Goal: Task Accomplishment & Management: Complete application form

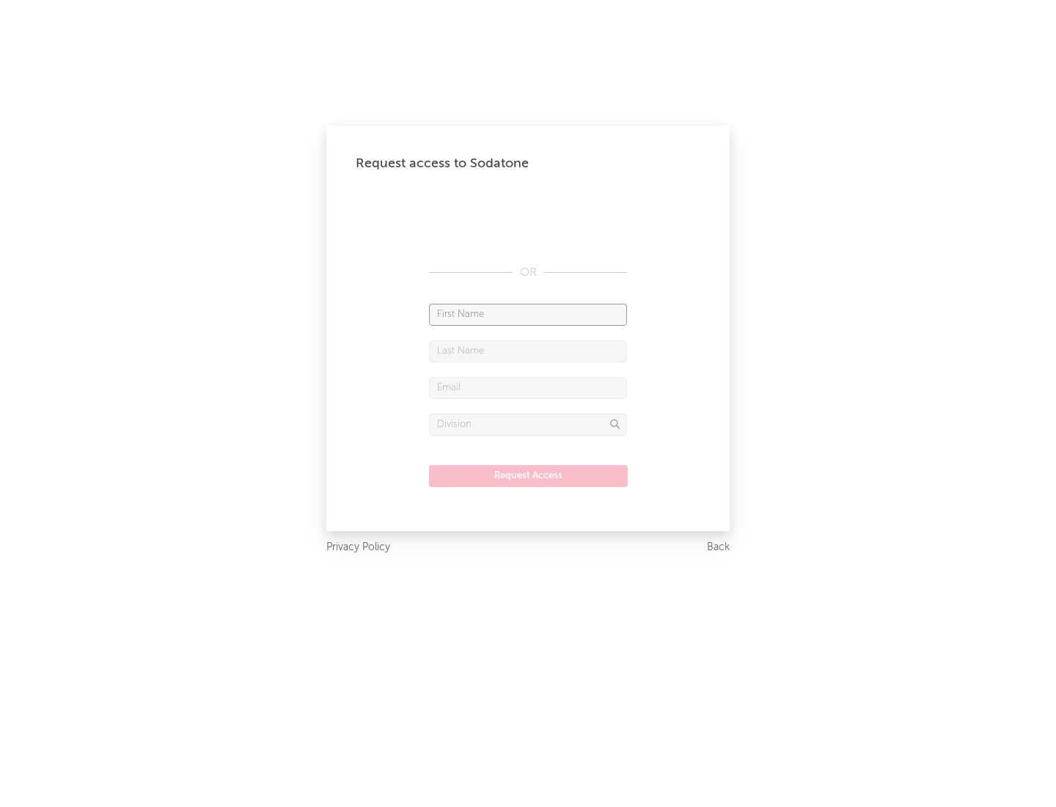
click at [528, 314] on input "text" at bounding box center [528, 315] width 198 height 22
type input "[PERSON_NAME]"
click at [528, 351] on input "text" at bounding box center [528, 351] width 198 height 22
type input "[PERSON_NAME]"
click at [528, 387] on input "text" at bounding box center [528, 388] width 198 height 22
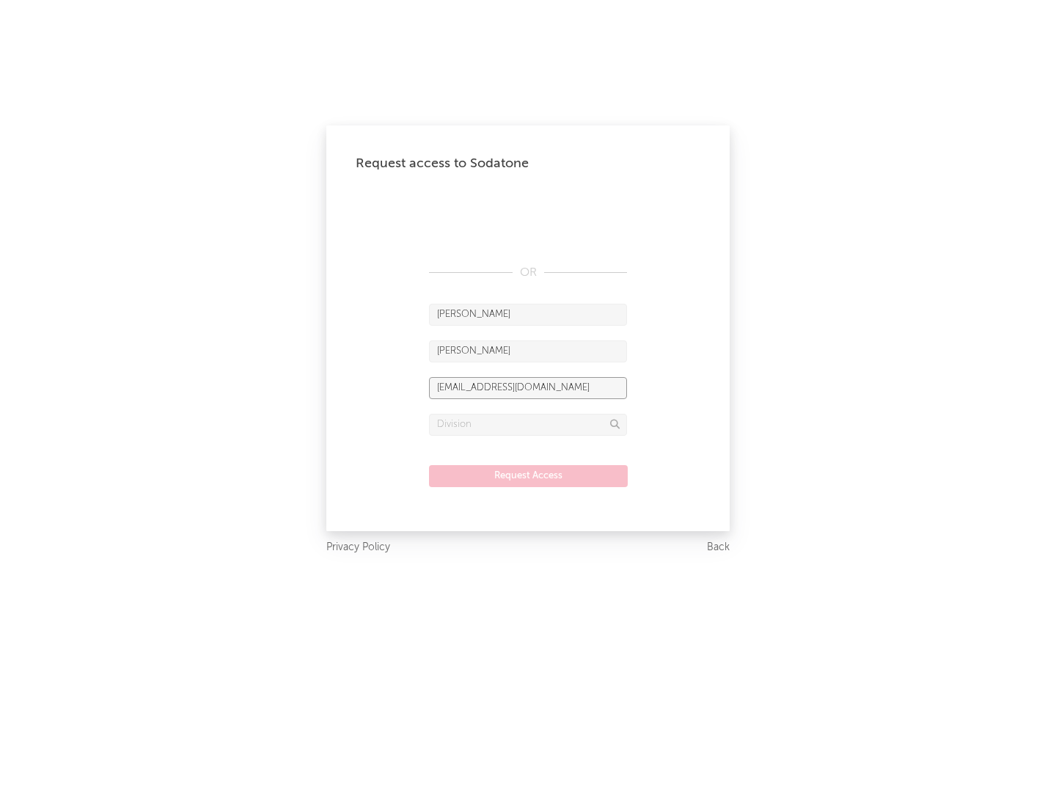
type input "[EMAIL_ADDRESS][DOMAIN_NAME]"
click at [528, 424] on input "text" at bounding box center [528, 425] width 198 height 22
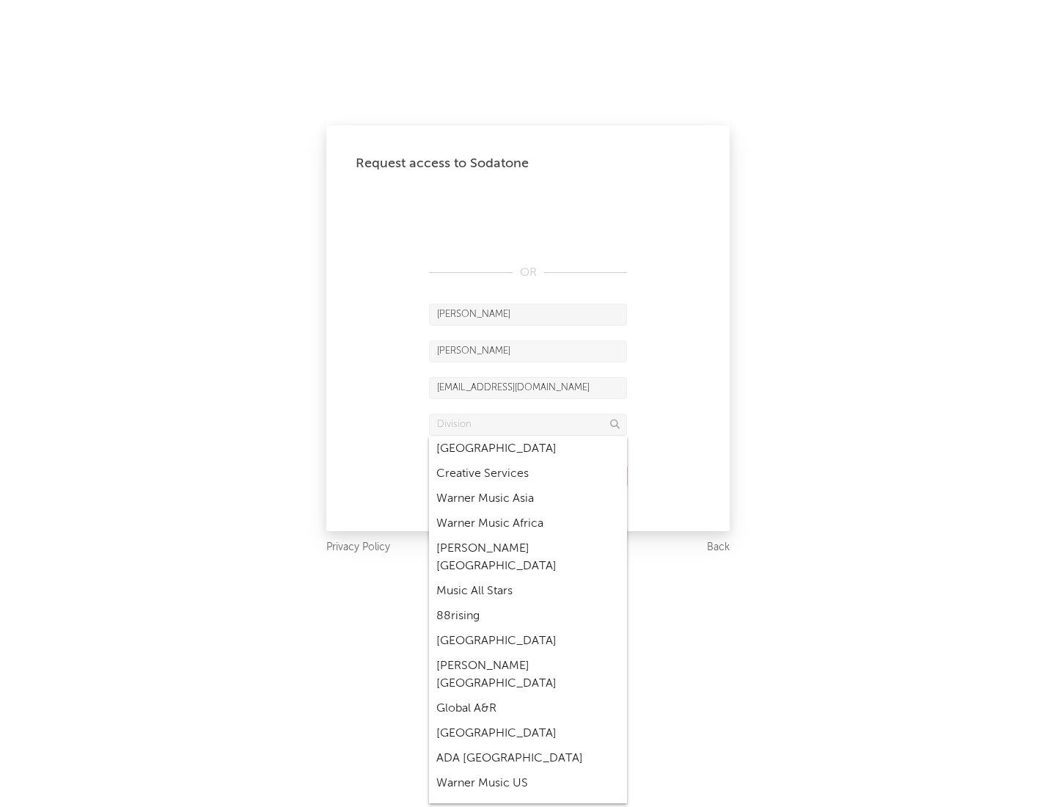
click at [528, 579] on div "Music All Stars" at bounding box center [528, 591] width 198 height 25
type input "Music All Stars"
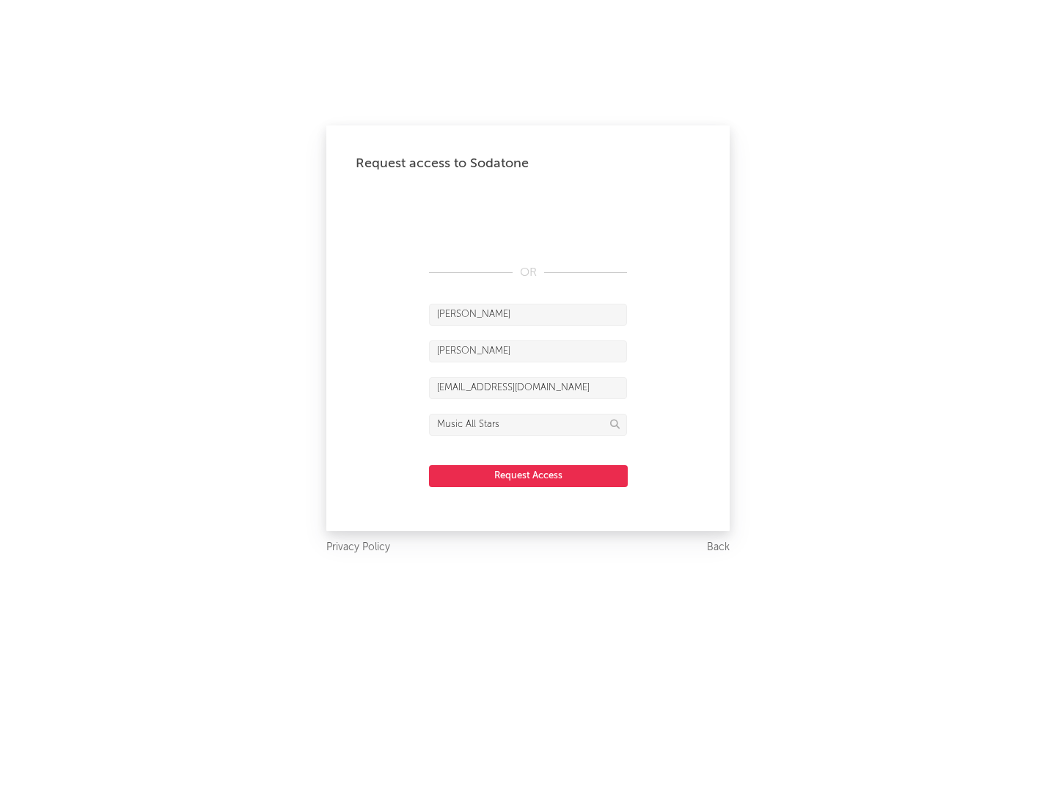
click at [528, 475] on button "Request Access" at bounding box center [528, 476] width 199 height 22
